Goal: Transaction & Acquisition: Purchase product/service

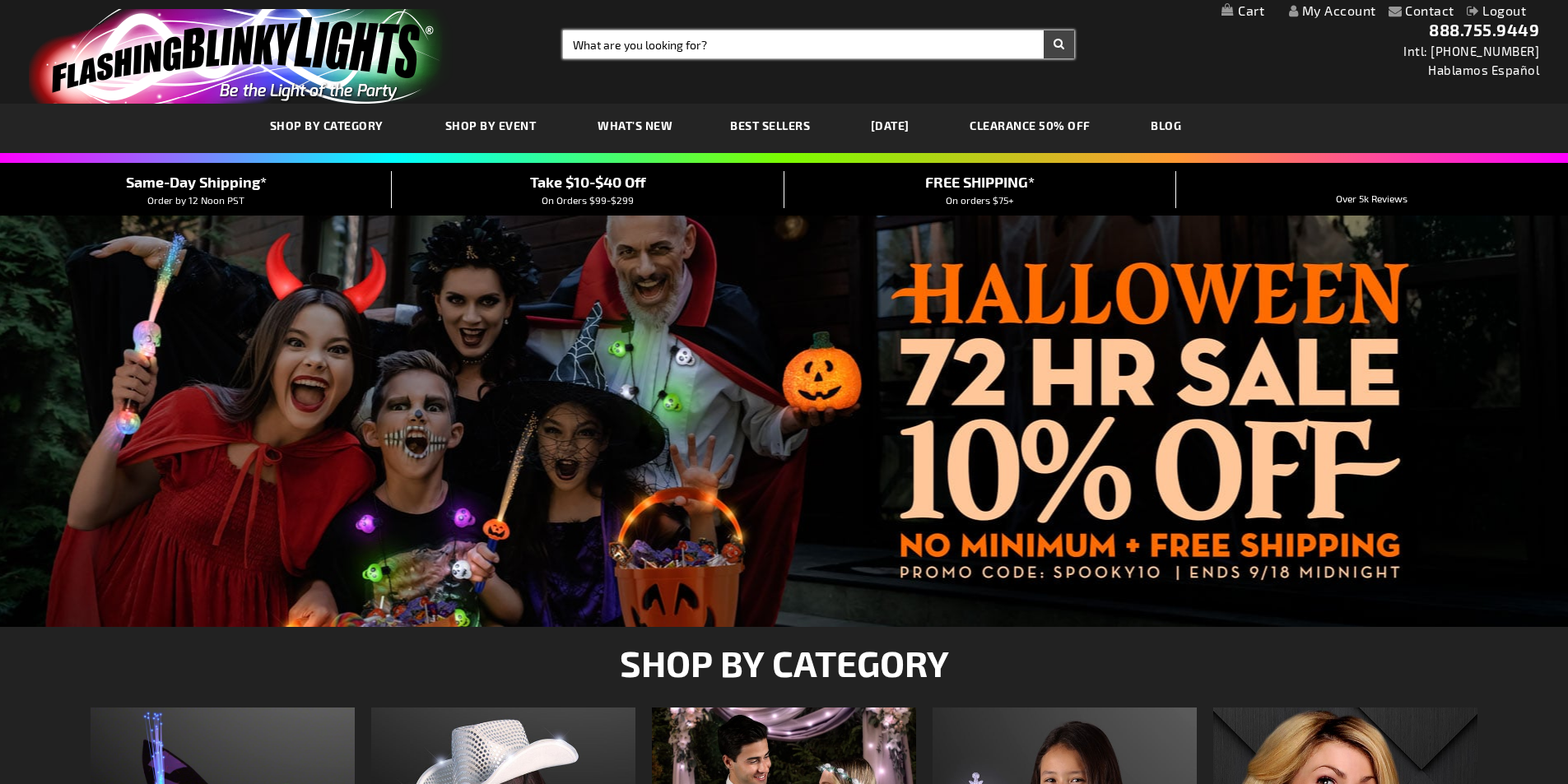
click at [725, 46] on input "Search" at bounding box center [818, 44] width 511 height 28
type input "beer"
click at [1044, 30] on button "Search" at bounding box center [1059, 44] width 30 height 28
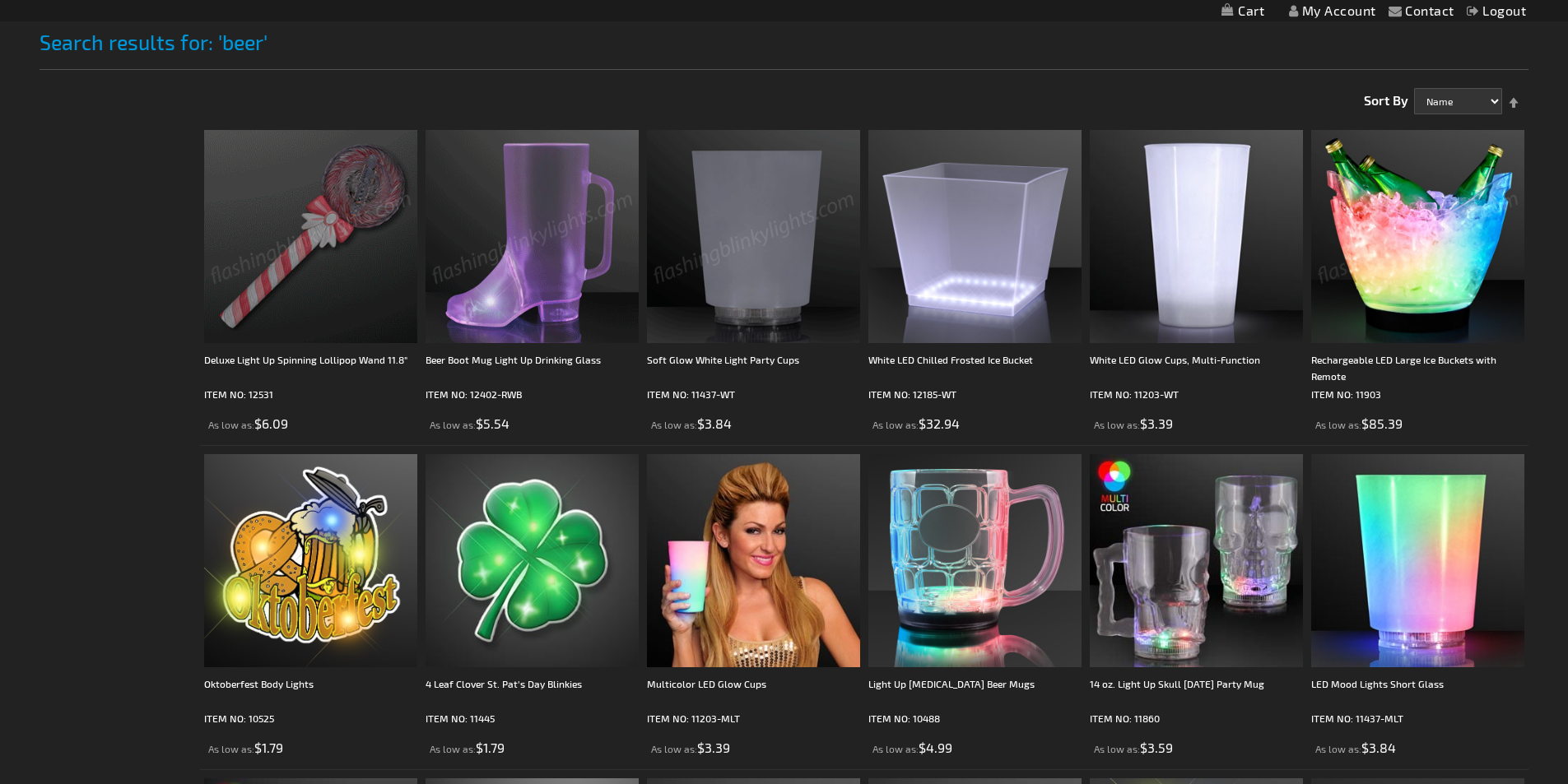
scroll to position [247, 0]
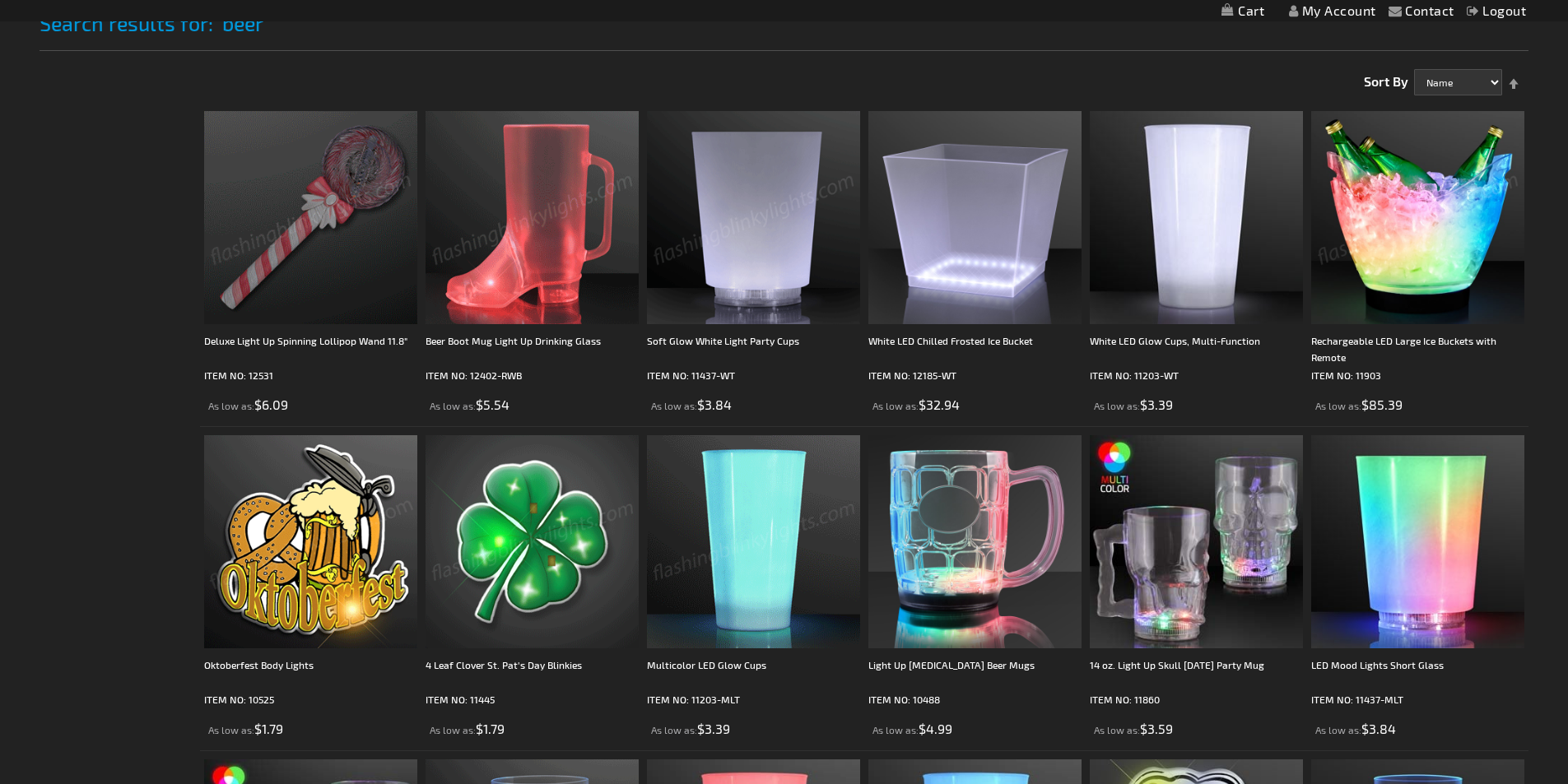
click at [44, 256] on div "Checkout as a new customer Creating an account has many benefits: See order and…" at bounding box center [785, 765] width 1490 height 1420
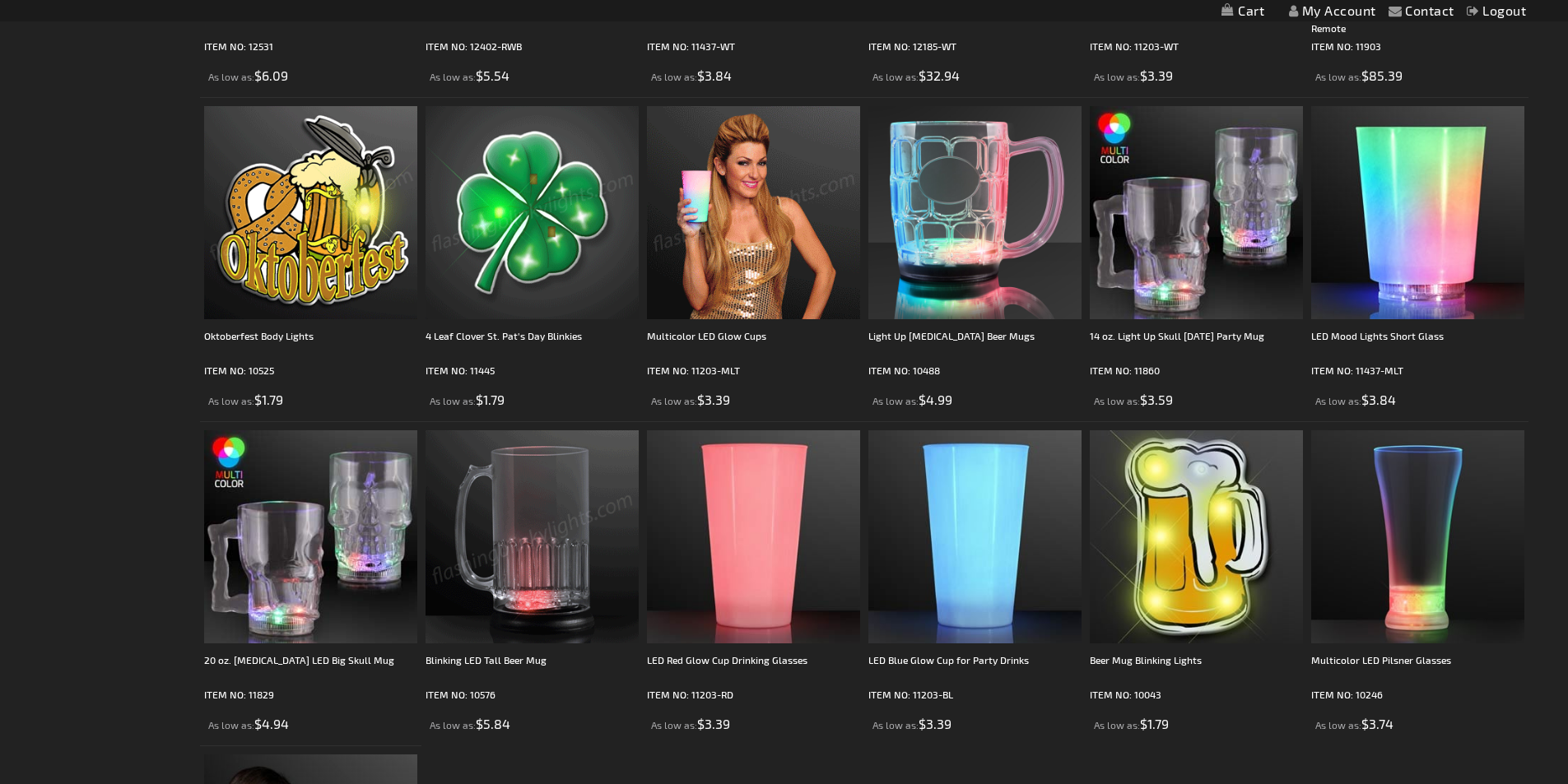
scroll to position [658, 0]
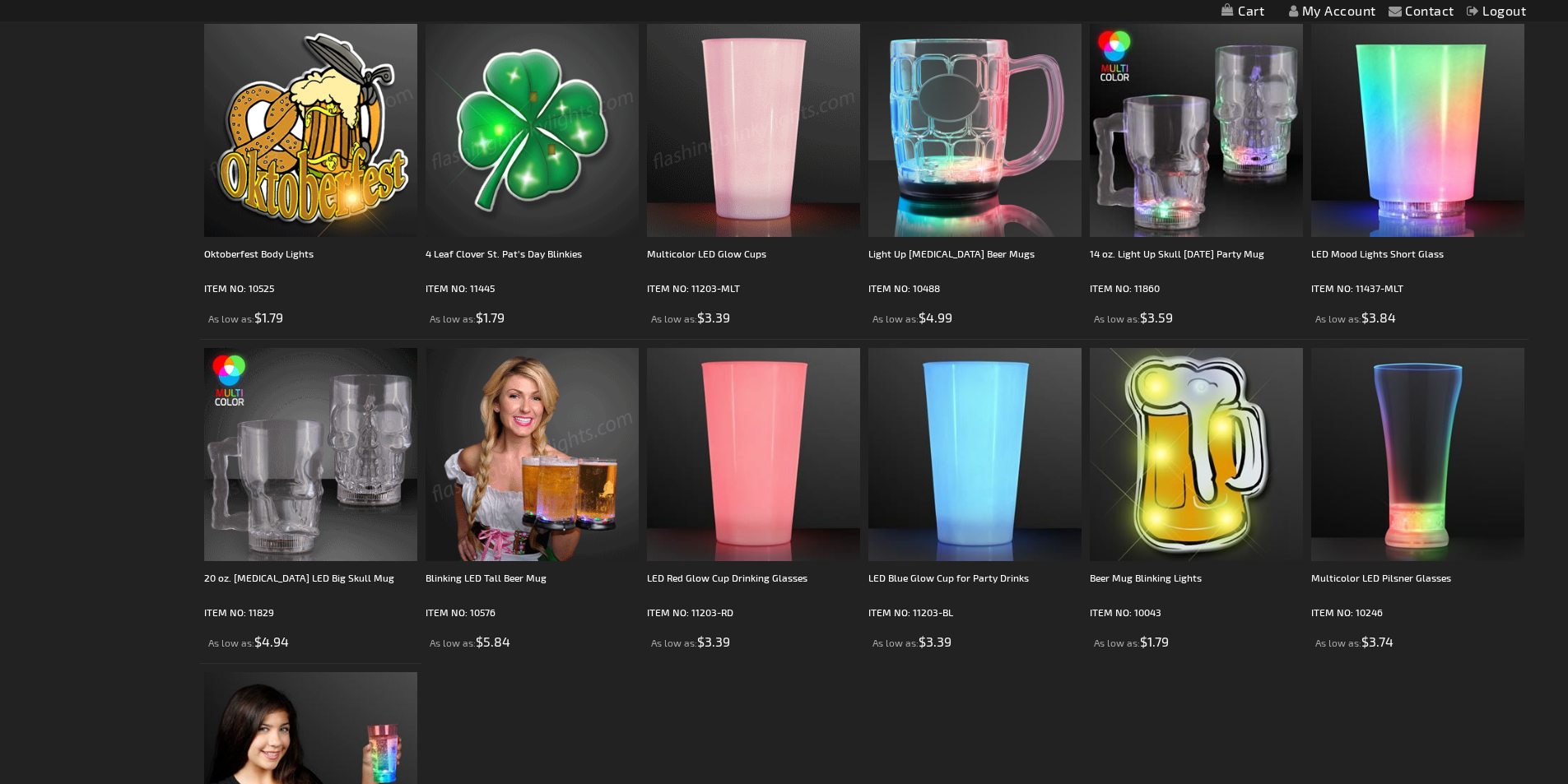
click at [114, 493] on div "Checkout as a new customer Creating an account has many benefits: See order and…" at bounding box center [785, 354] width 1490 height 1420
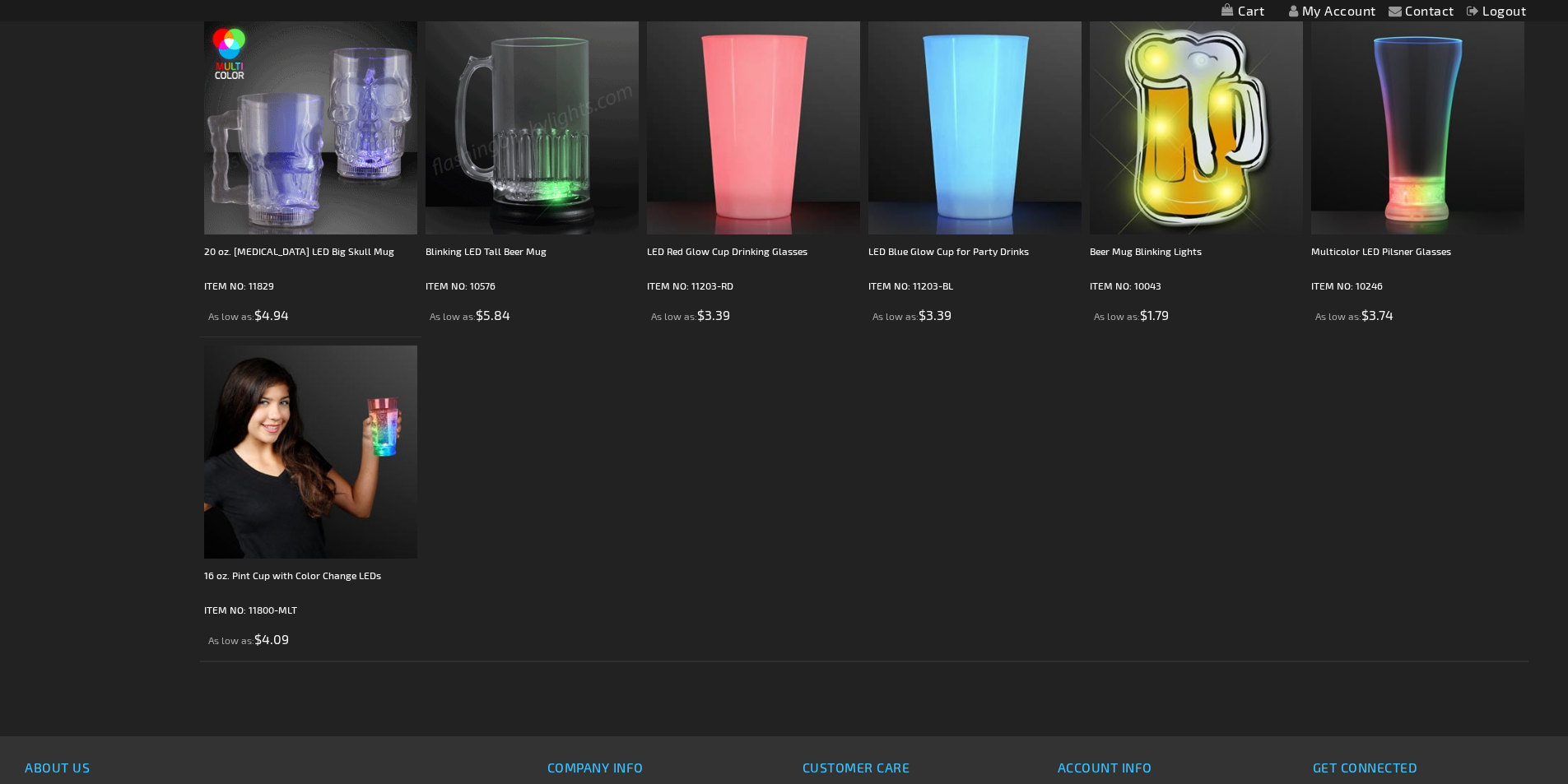
scroll to position [988, 0]
